Goal: Complete application form: Complete application form

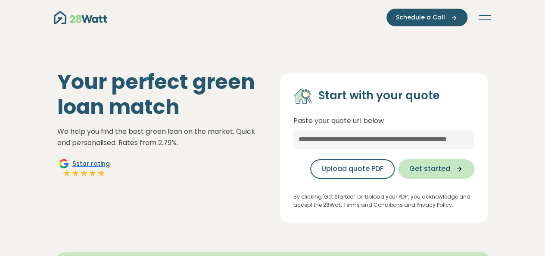
click at [441, 169] on span "Get started" at bounding box center [429, 168] width 41 height 10
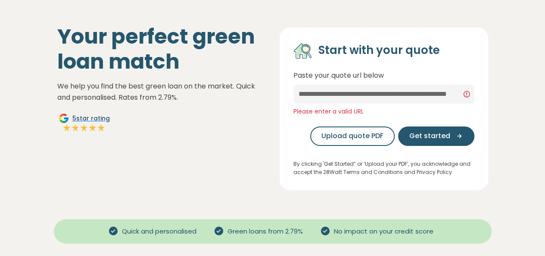
scroll to position [27, 0]
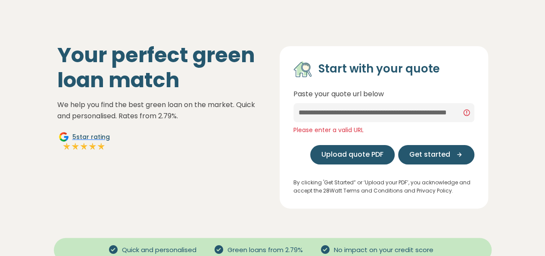
click at [373, 155] on span "Upload quote PDF" at bounding box center [352, 154] width 62 height 10
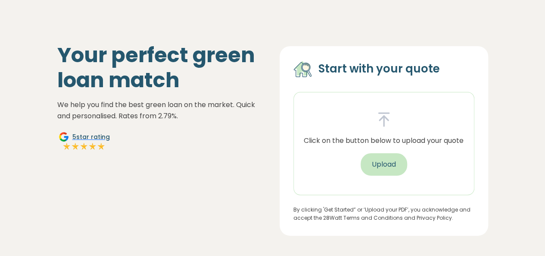
click at [376, 164] on button "Upload" at bounding box center [384, 164] width 47 height 22
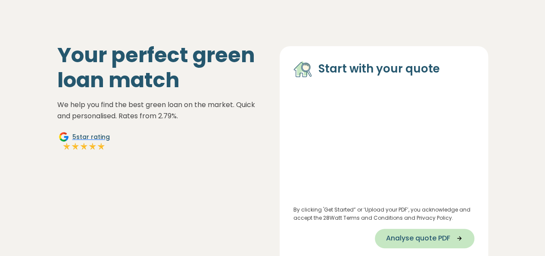
click at [428, 240] on span "Analyse quote PDF" at bounding box center [418, 238] width 64 height 10
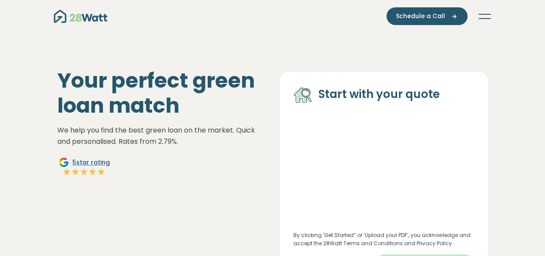
select select "**"
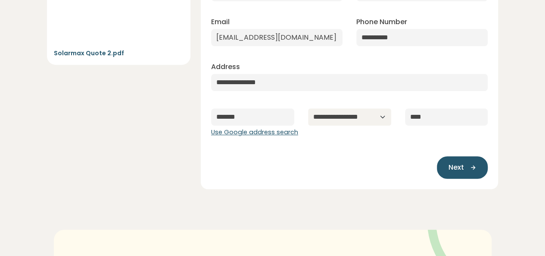
scroll to position [155, 0]
click at [464, 162] on button "Next" at bounding box center [462, 167] width 51 height 22
type input "**********"
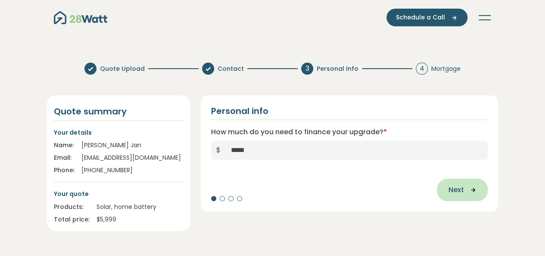
click at [467, 193] on icon "button" at bounding box center [470, 190] width 13 height 8
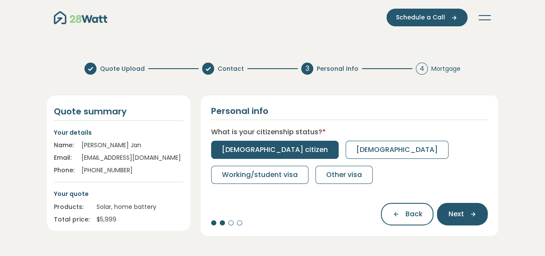
click at [265, 148] on span "[DEMOGRAPHIC_DATA] citizen" at bounding box center [275, 149] width 106 height 10
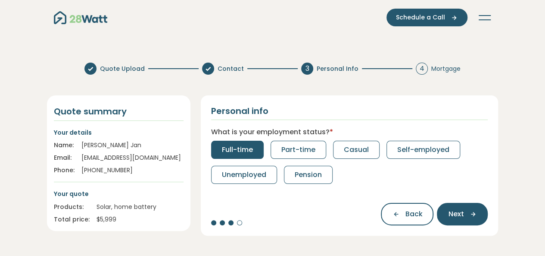
click at [232, 149] on span "Full-time" at bounding box center [237, 149] width 31 height 10
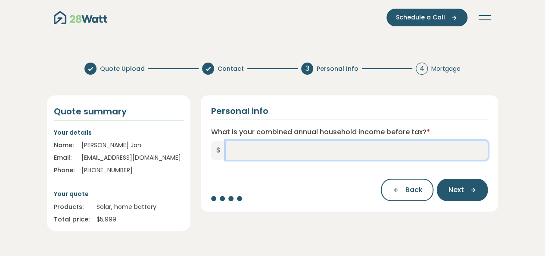
click at [268, 153] on input "What is your combined annual household income before tax? *" at bounding box center [357, 149] width 262 height 19
type input "*******"
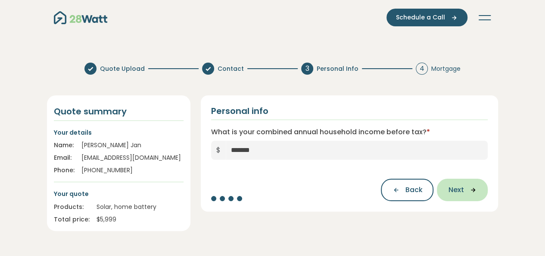
click at [454, 184] on span "Next" at bounding box center [456, 189] width 16 height 10
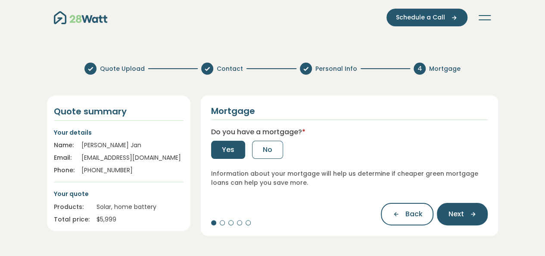
click at [227, 147] on span "Yes" at bounding box center [228, 149] width 12 height 10
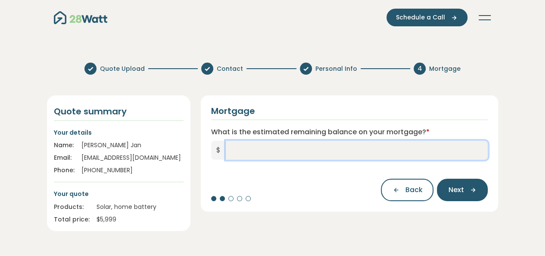
click at [246, 152] on input "What is the estimated remaining balance on your mortgage? *" at bounding box center [357, 149] width 262 height 19
type input "*******"
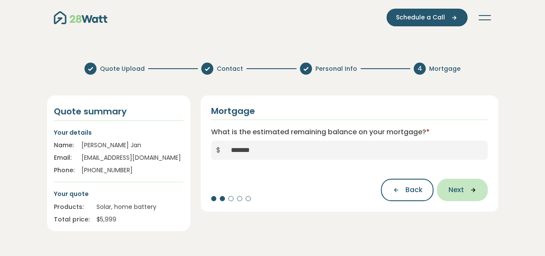
click at [464, 186] on icon "button" at bounding box center [470, 190] width 13 height 8
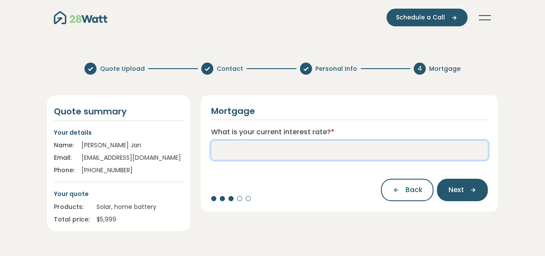
click at [369, 149] on input "What is your current interest rate? *" at bounding box center [349, 149] width 277 height 19
type input "****"
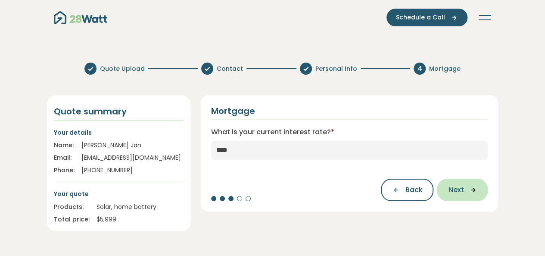
click at [464, 191] on icon "button" at bounding box center [470, 190] width 13 height 8
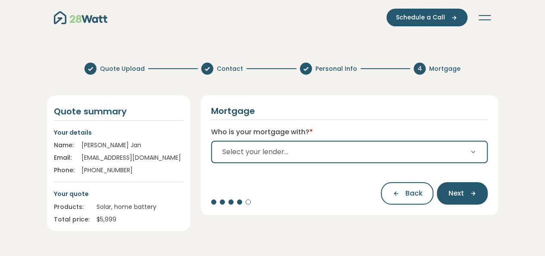
click at [410, 150] on button "Select your lender..." at bounding box center [349, 151] width 277 height 22
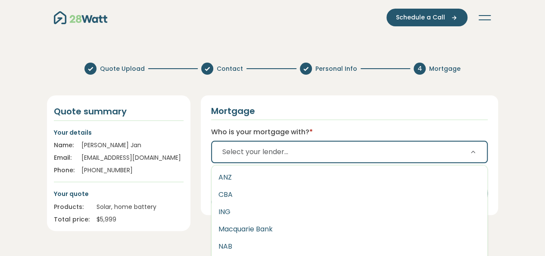
click at [385, 149] on button "Select your lender..." at bounding box center [349, 151] width 277 height 22
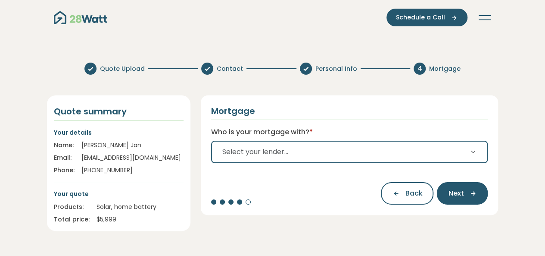
click at [474, 150] on icon "button" at bounding box center [473, 151] width 7 height 7
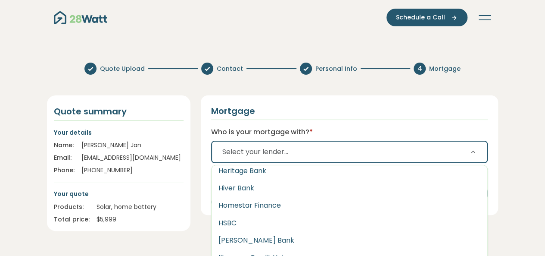
scroll to position [777, 0]
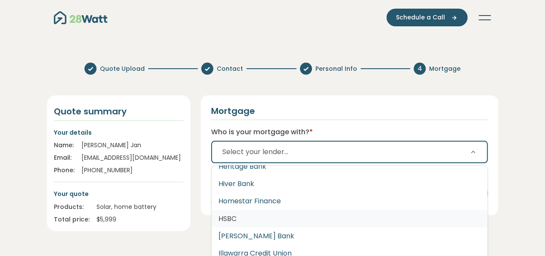
click at [412, 222] on button "HSBC" at bounding box center [350, 217] width 276 height 17
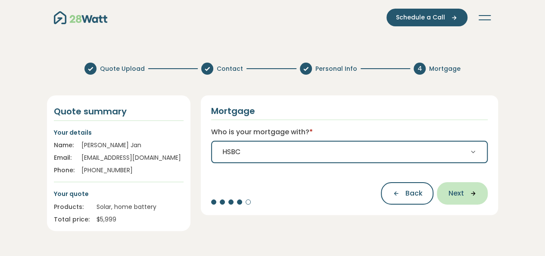
click at [472, 199] on button "Next" at bounding box center [462, 193] width 51 height 22
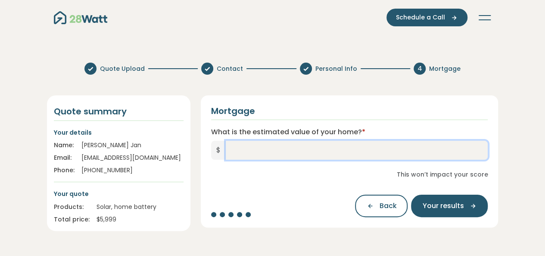
click at [333, 152] on input "What is the estimated value of your home? *" at bounding box center [357, 149] width 262 height 19
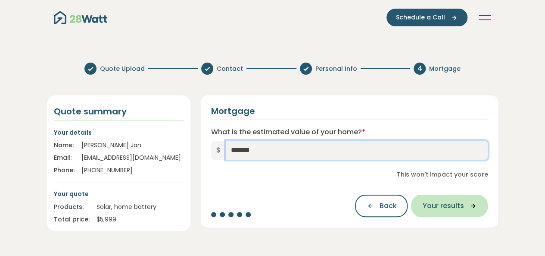
type input "*******"
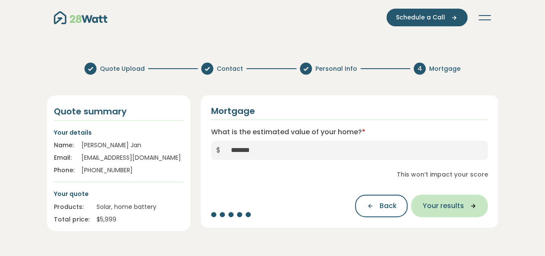
click at [440, 206] on span "Your results" at bounding box center [442, 205] width 41 height 10
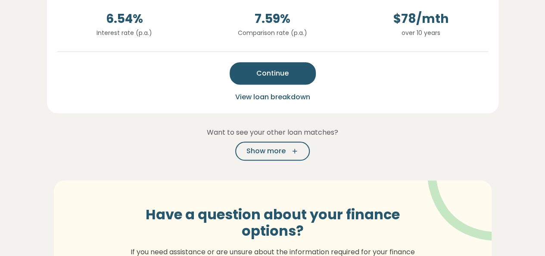
scroll to position [282, 0]
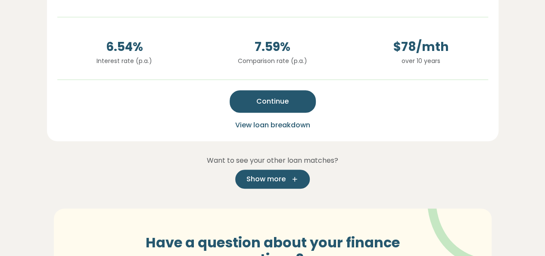
click at [298, 178] on icon "button" at bounding box center [292, 179] width 13 height 8
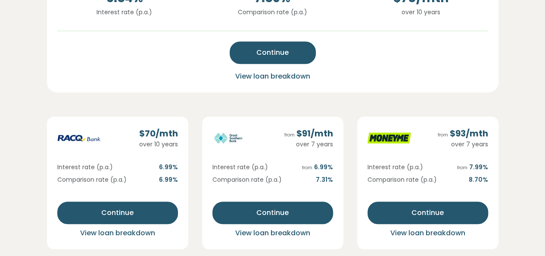
scroll to position [333, 0]
